Goal: Task Accomplishment & Management: Complete application form

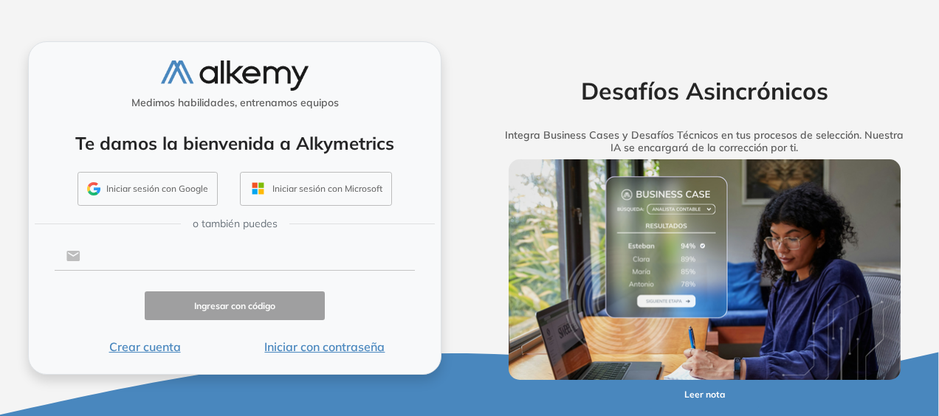
click at [180, 260] on input "text" at bounding box center [247, 256] width 334 height 28
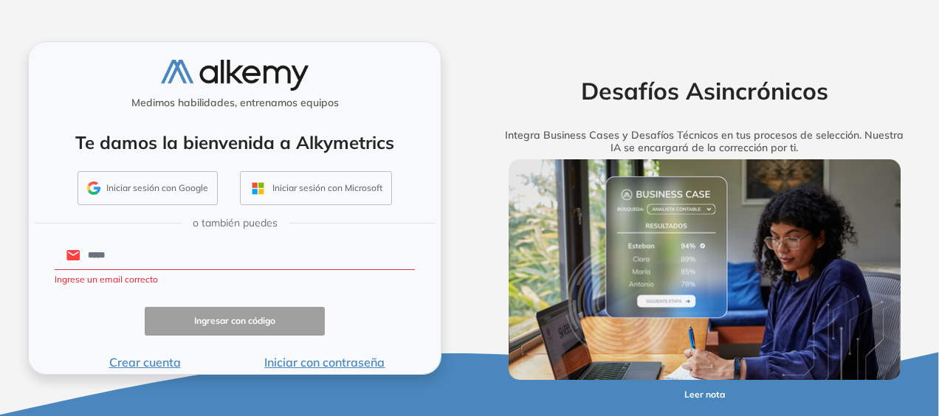
type input "**********"
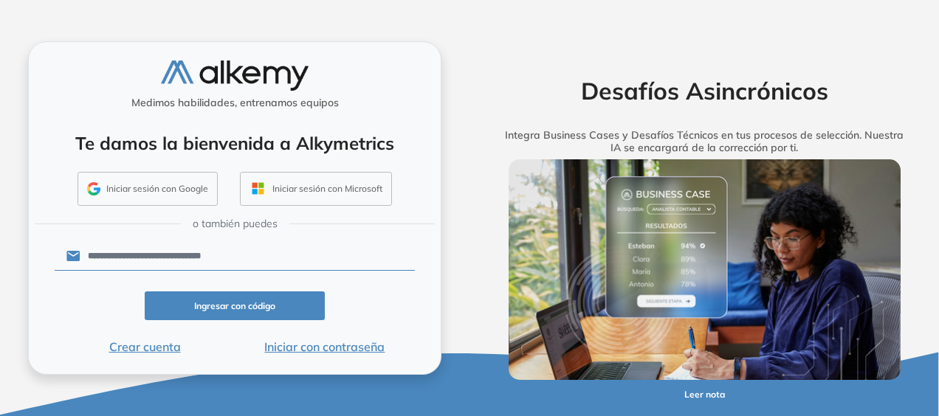
click at [312, 346] on button "Iniciar con contraseña" at bounding box center [325, 347] width 180 height 18
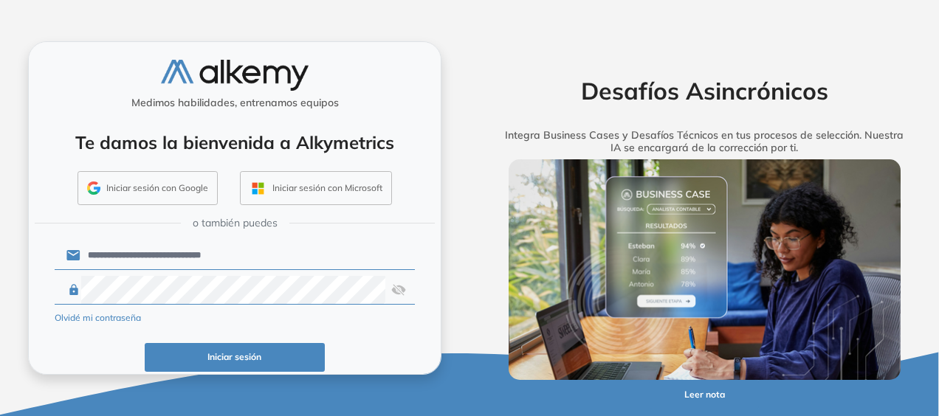
click button "Iniciar sesión" at bounding box center [235, 357] width 180 height 29
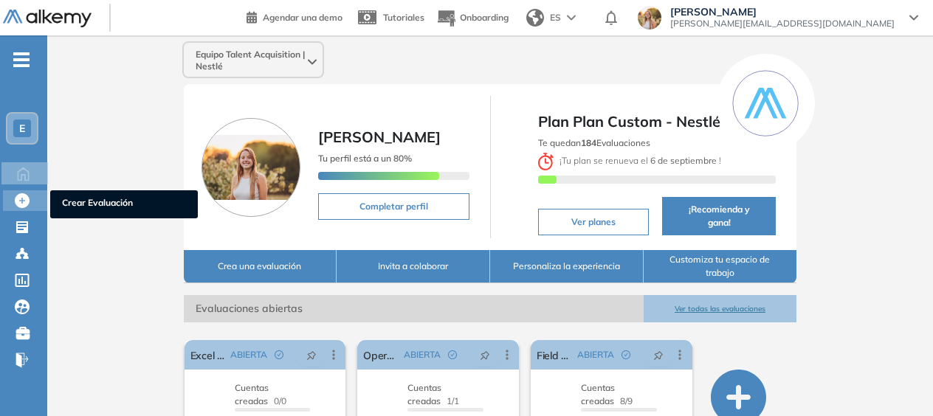
click at [24, 197] on icon at bounding box center [22, 200] width 15 height 15
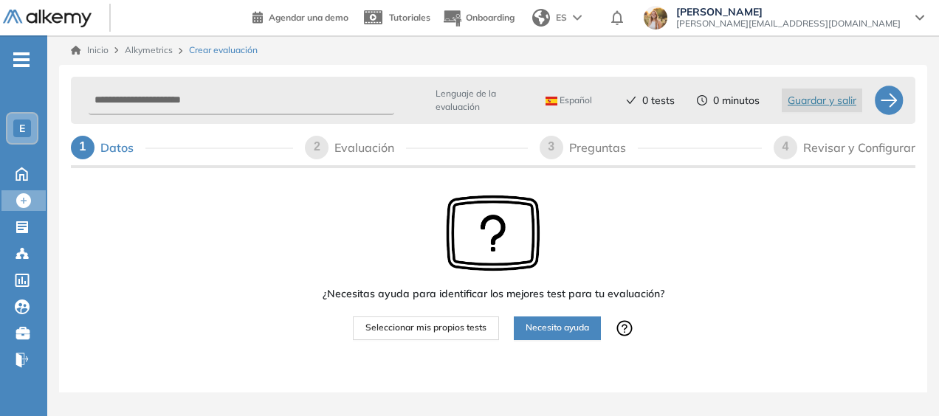
click at [574, 326] on span "Necesito ayuda" at bounding box center [557, 328] width 63 height 14
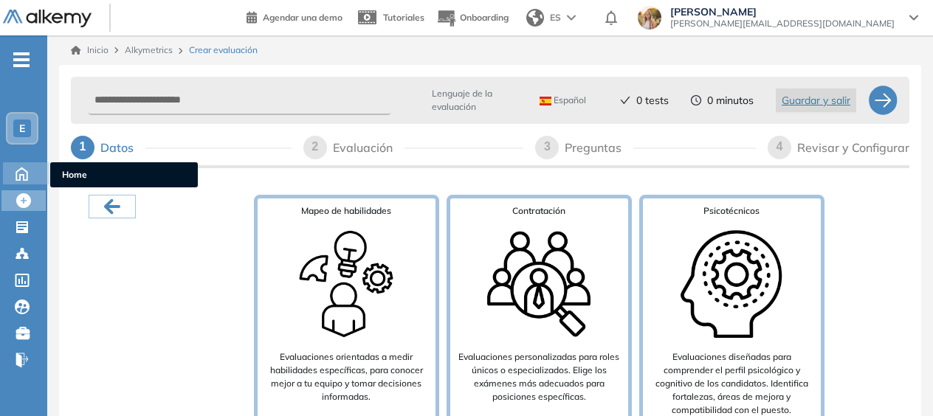
click at [22, 171] on icon at bounding box center [22, 173] width 26 height 18
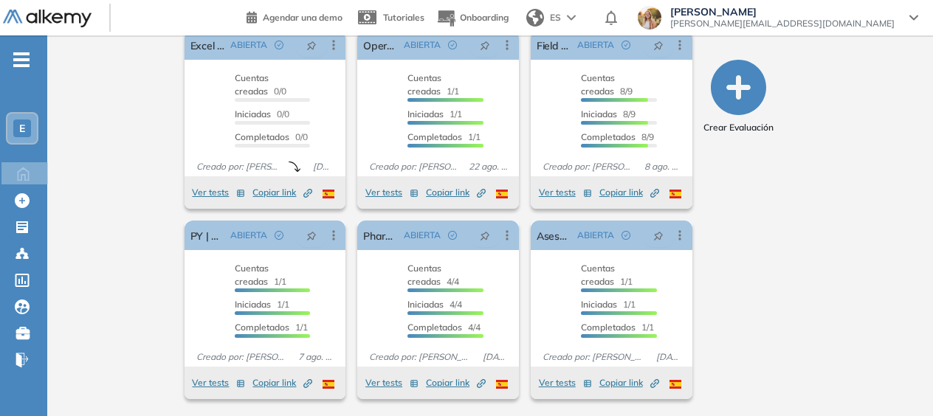
scroll to position [15, 0]
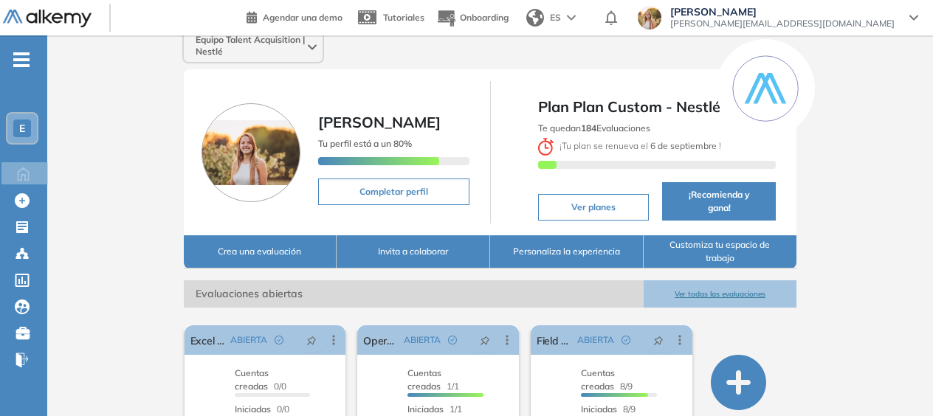
click at [698, 295] on button "Ver todas las evaluaciones" at bounding box center [721, 294] width 154 height 27
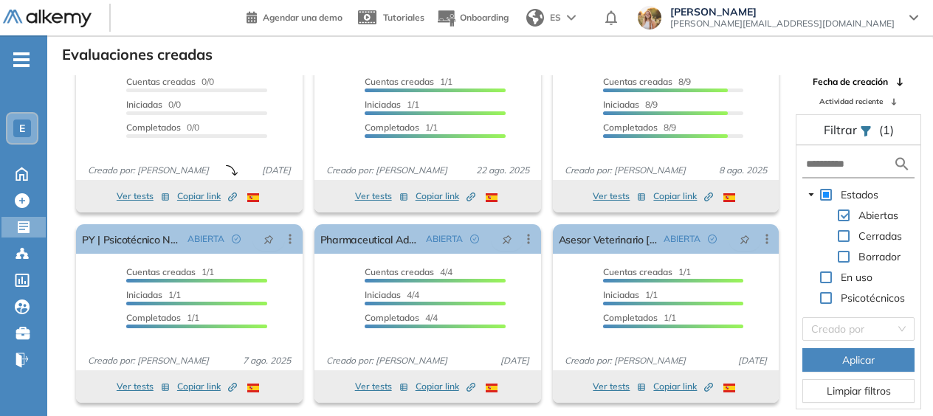
scroll to position [35, 0]
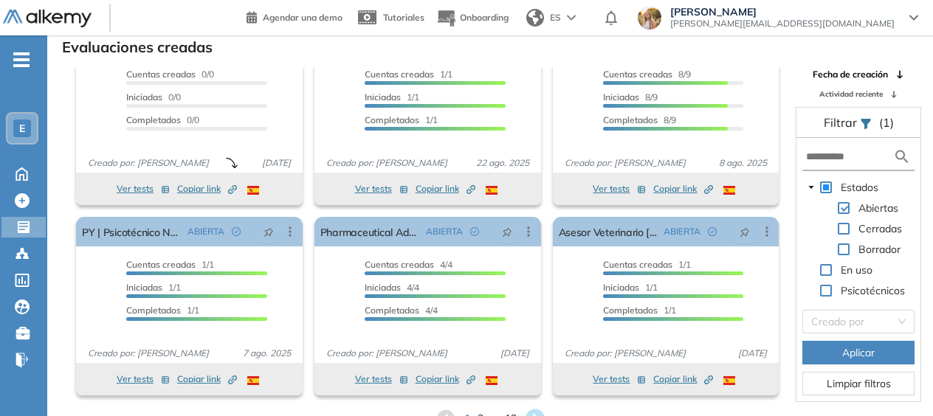
click at [539, 411] on icon at bounding box center [535, 419] width 20 height 20
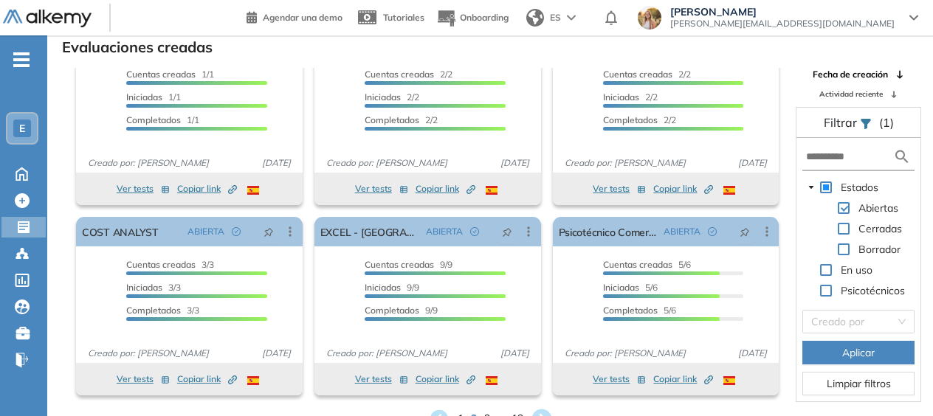
click at [540, 413] on icon at bounding box center [542, 419] width 20 height 20
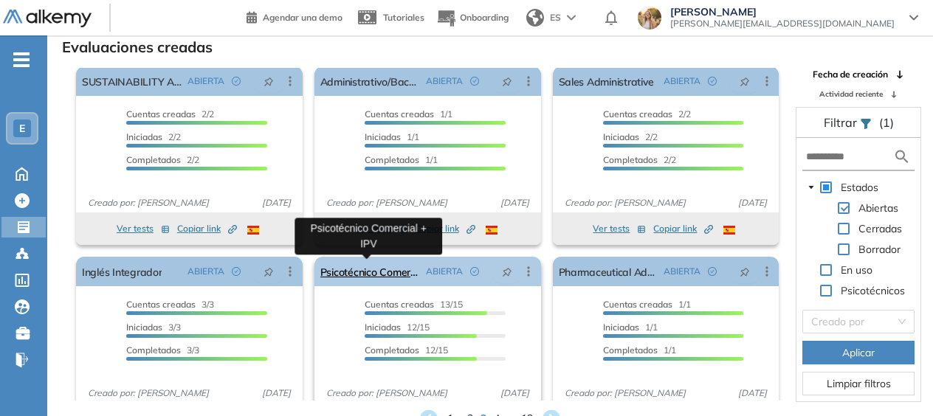
scroll to position [0, 0]
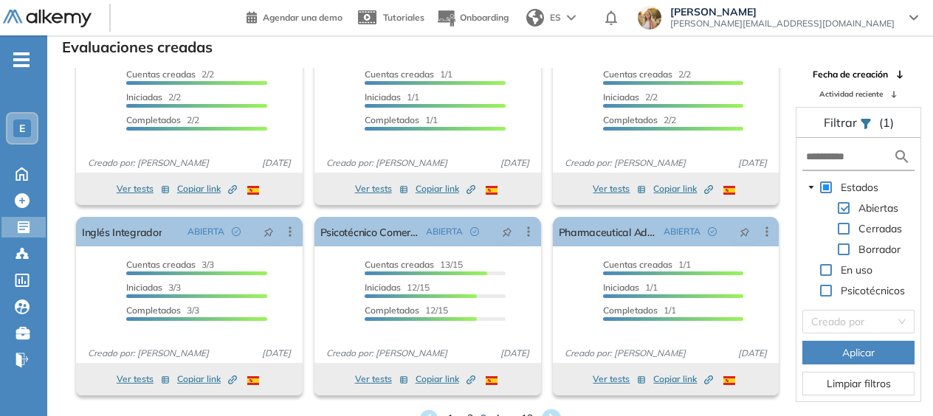
click at [555, 411] on icon at bounding box center [552, 419] width 20 height 20
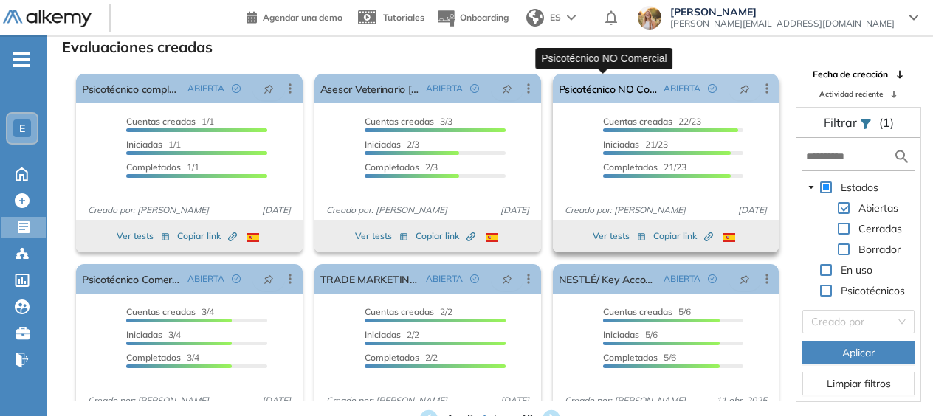
click at [620, 83] on link "Psicotécnico NO Comercial" at bounding box center [609, 89] width 100 height 30
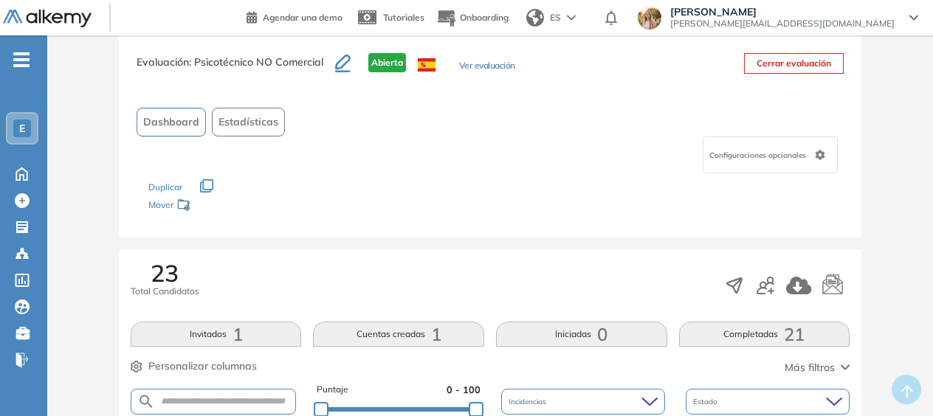
scroll to position [74, 0]
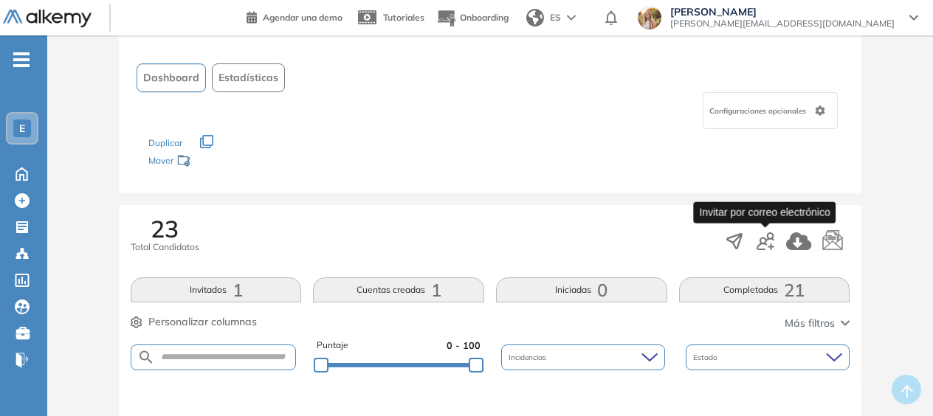
click at [769, 245] on icon "button" at bounding box center [766, 242] width 18 height 18
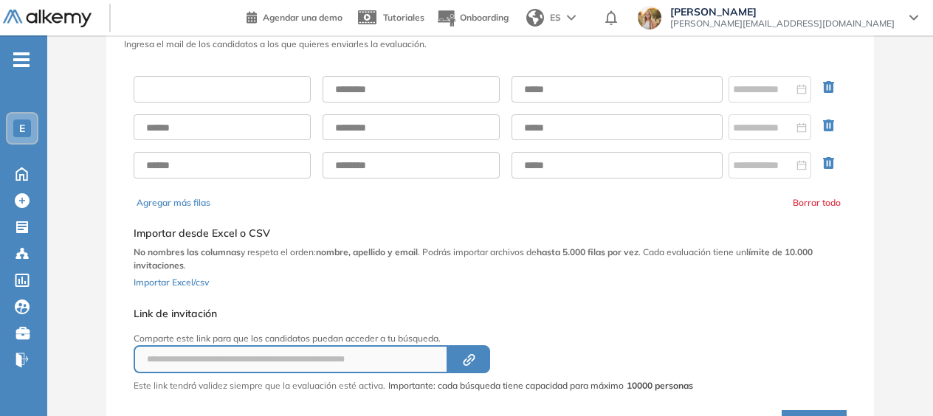
click at [218, 87] on input "text" at bounding box center [222, 89] width 177 height 27
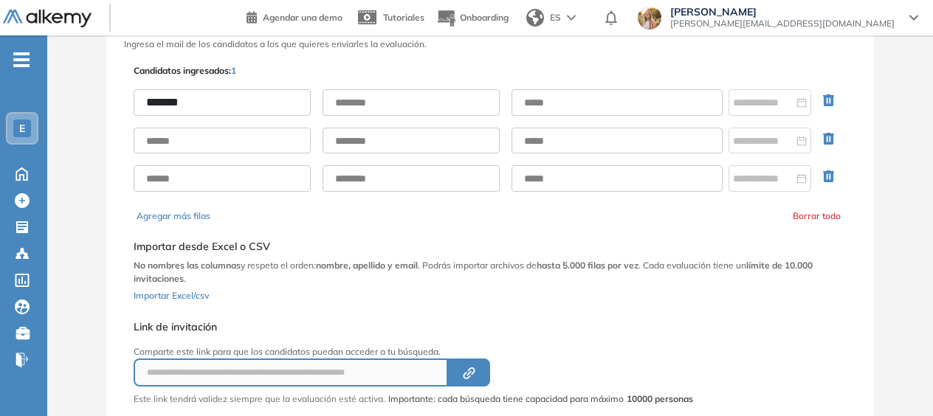
type input "*******"
click at [359, 101] on input "text" at bounding box center [411, 102] width 177 height 27
type input "******"
click at [548, 103] on input "text" at bounding box center [617, 102] width 211 height 27
paste input "**********"
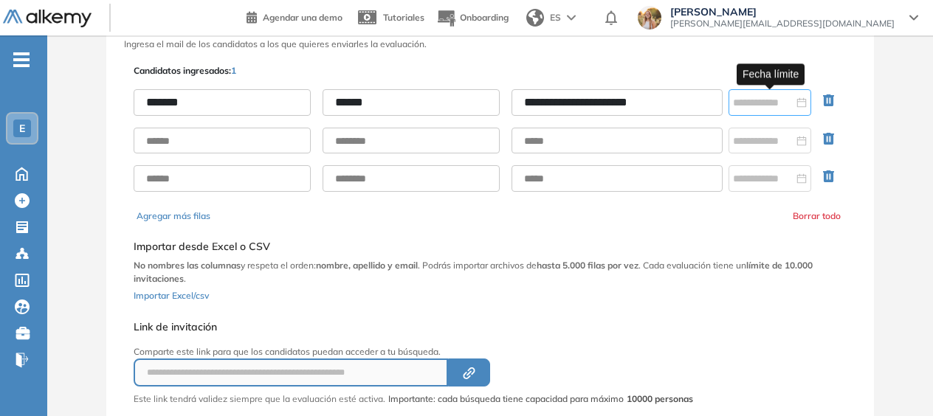
type input "**********"
click at [798, 102] on div at bounding box center [770, 103] width 74 height 16
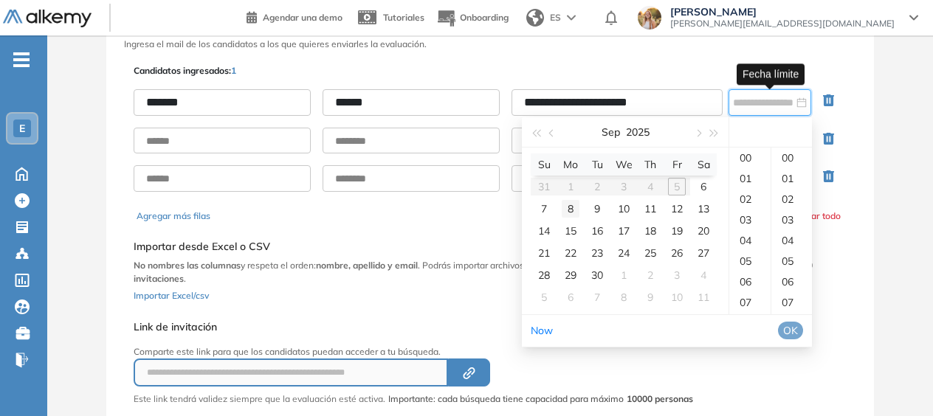
click at [573, 207] on div "8" at bounding box center [571, 209] width 18 height 18
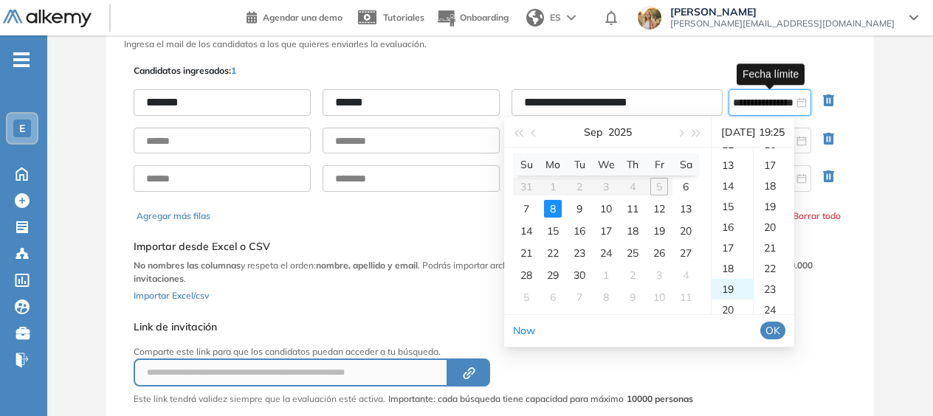
scroll to position [517, 0]
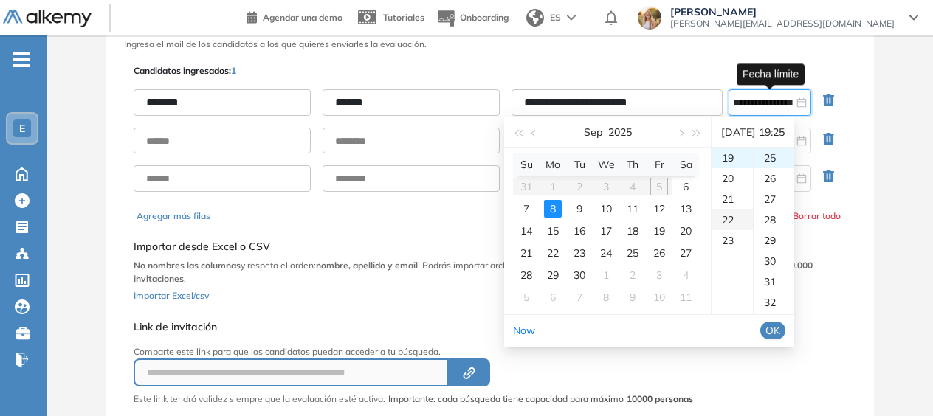
click at [738, 221] on div "22" at bounding box center [732, 220] width 41 height 21
click at [769, 219] on div "28" at bounding box center [774, 220] width 41 height 21
type input "**********"
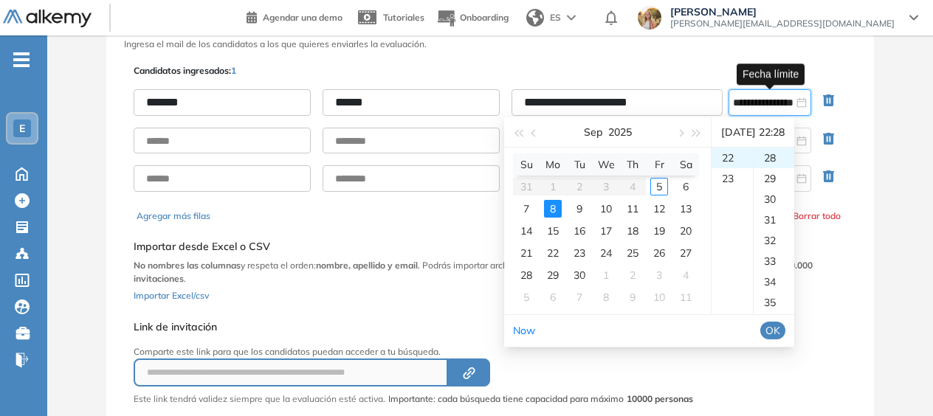
click at [780, 330] on span "OK" at bounding box center [773, 331] width 15 height 16
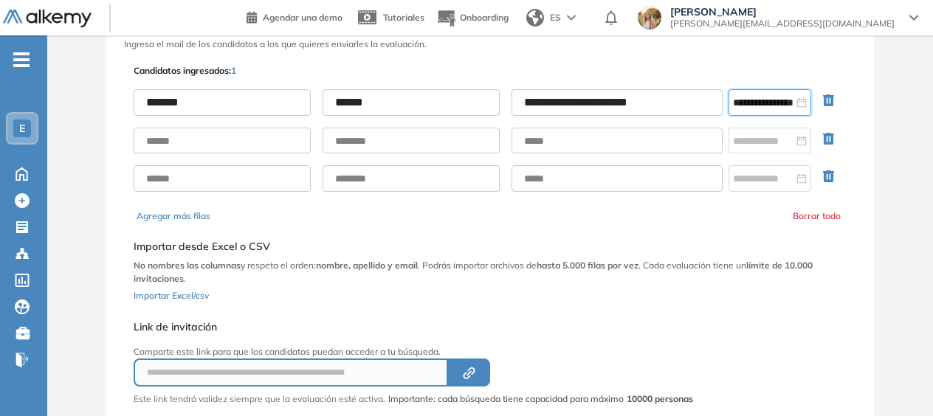
scroll to position [166, 0]
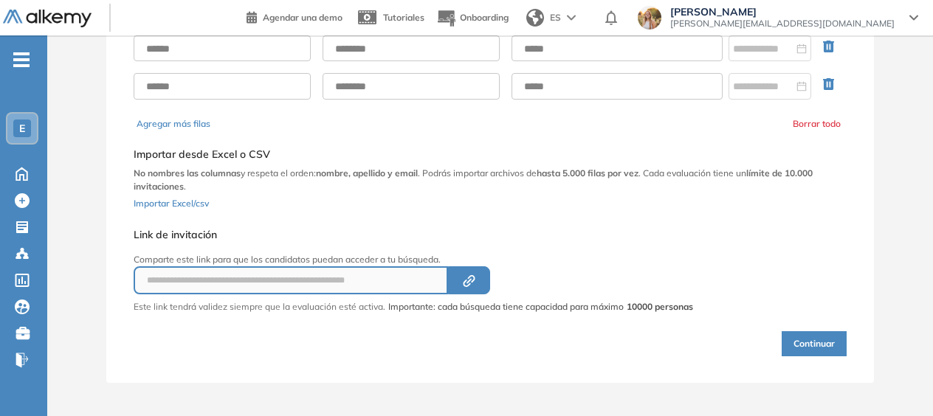
click at [823, 344] on button "Continuar" at bounding box center [814, 344] width 65 height 25
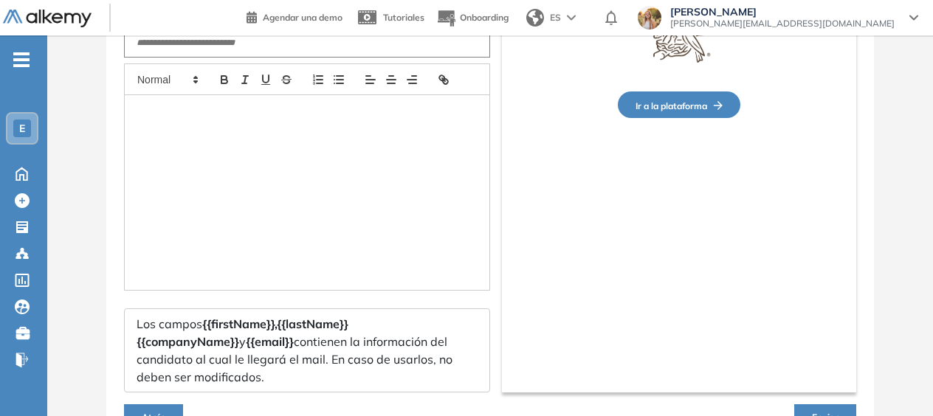
type input "**********"
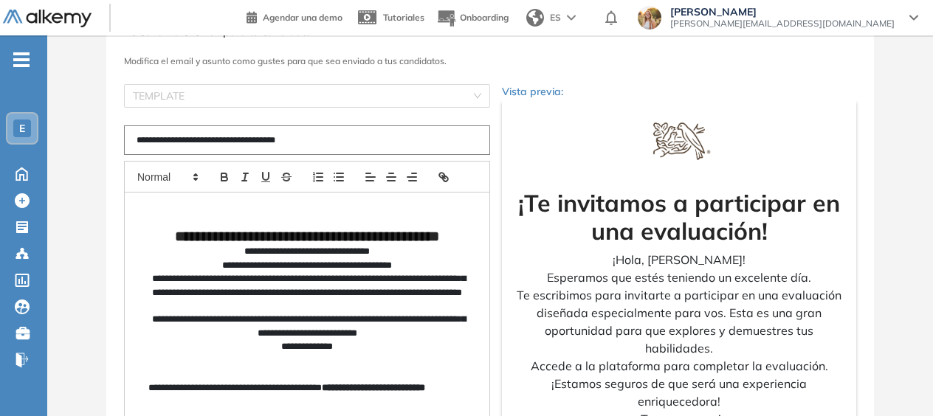
scroll to position [532, 0]
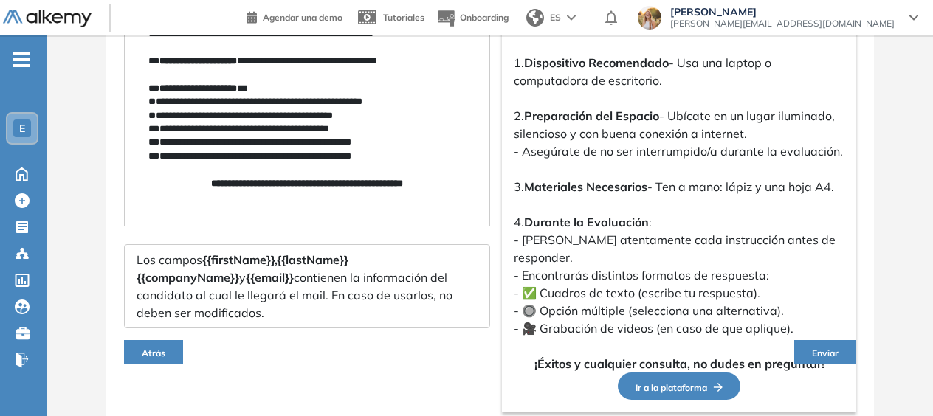
click at [830, 348] on span "Enviar" at bounding box center [825, 353] width 27 height 11
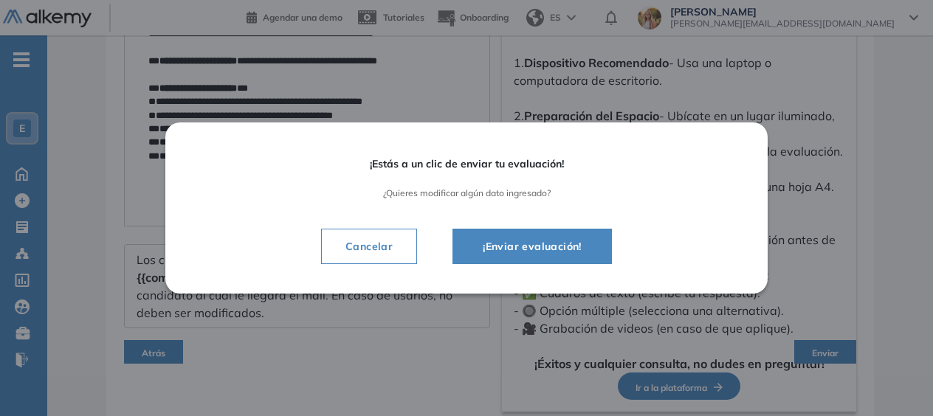
click at [543, 238] on span "¡Enviar evaluación!" at bounding box center [532, 247] width 123 height 18
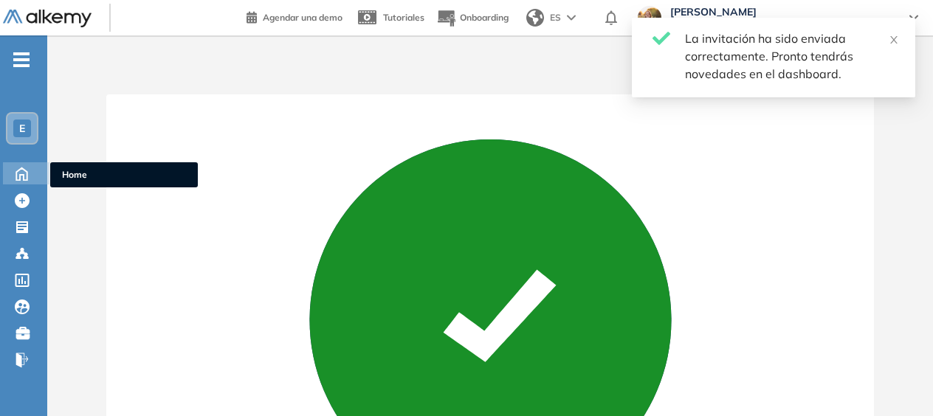
click at [15, 179] on icon at bounding box center [22, 173] width 26 height 18
